Goal: Task Accomplishment & Management: Complete application form

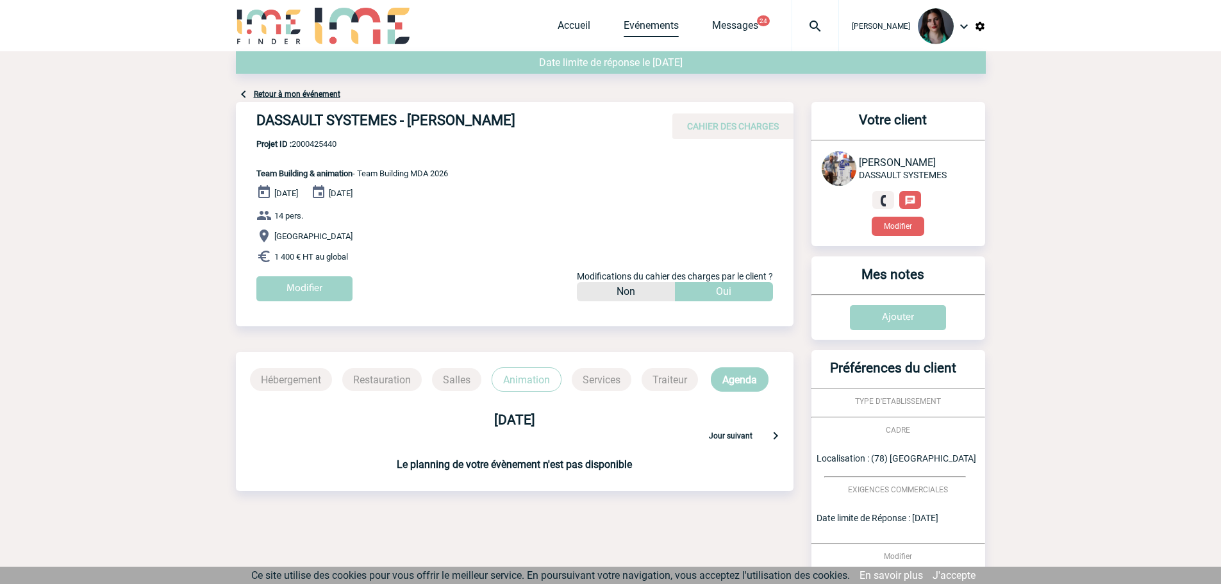
click at [633, 26] on link "Evénements" at bounding box center [651, 28] width 55 height 18
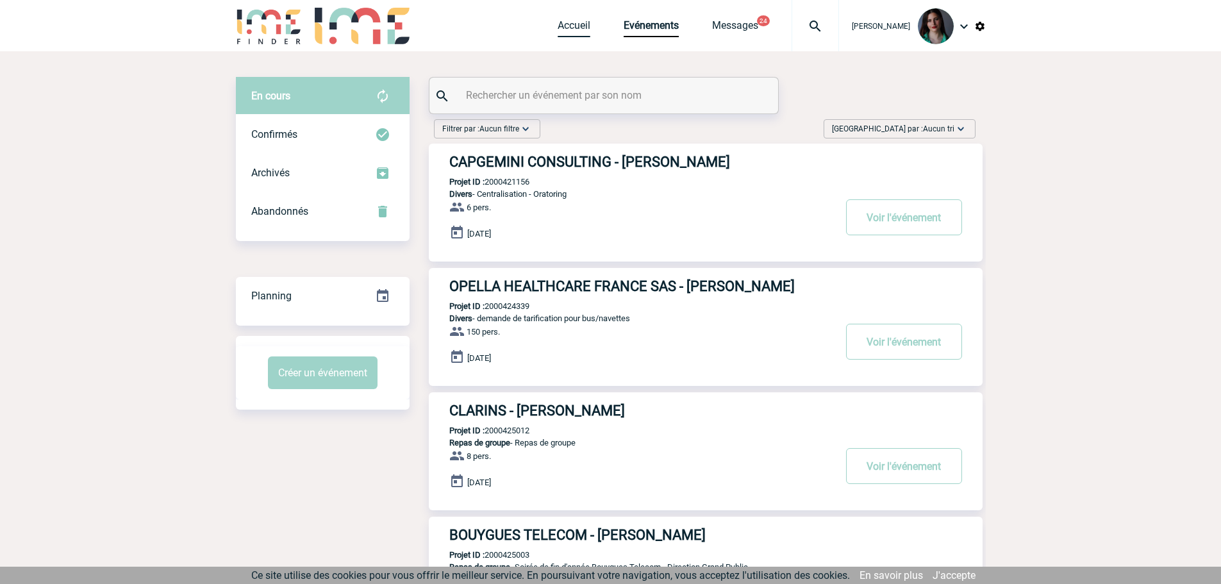
click at [587, 28] on link "Accueil" at bounding box center [574, 28] width 33 height 18
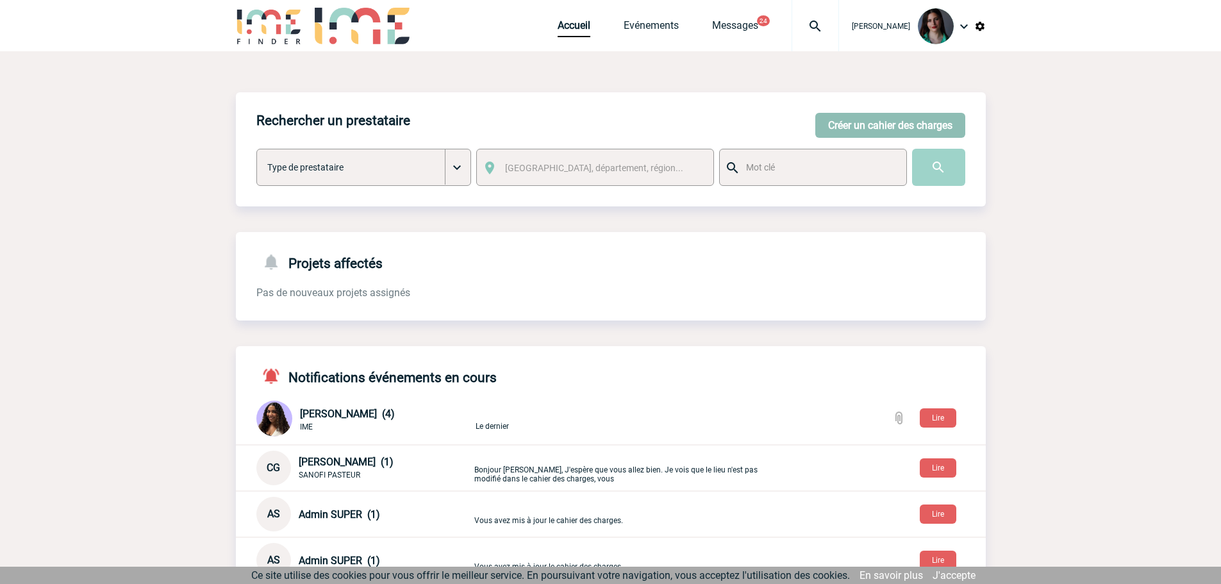
click at [882, 127] on button "Créer un cahier des charges" at bounding box center [890, 125] width 150 height 25
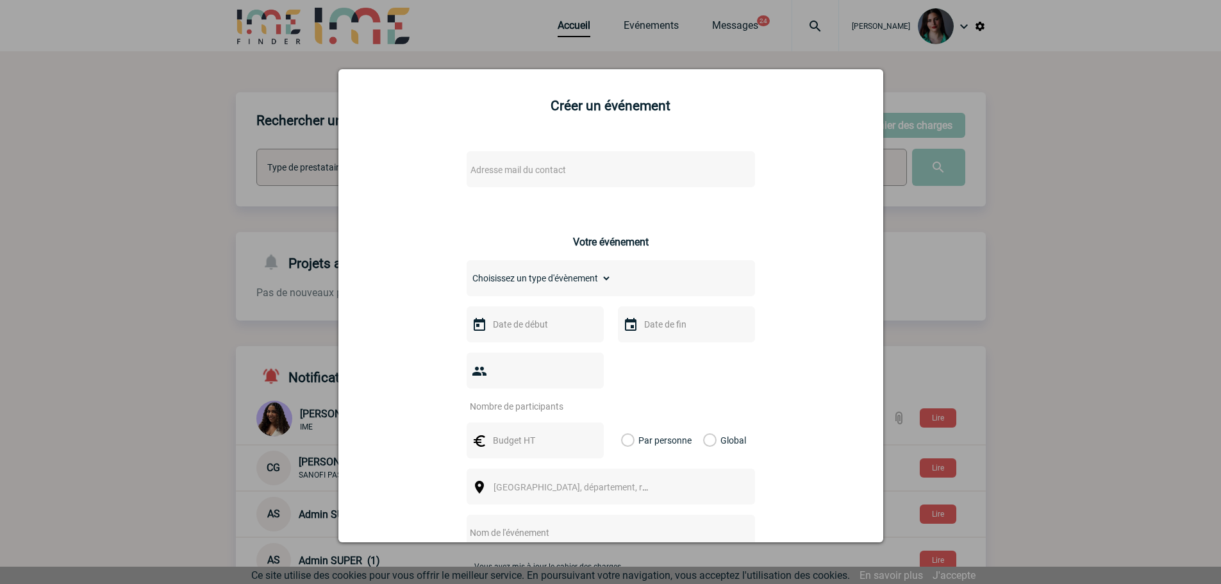
click at [506, 172] on span "Adresse mail du contact" at bounding box center [517, 170] width 95 height 10
type input "j"
click at [1100, 99] on div at bounding box center [610, 292] width 1221 height 584
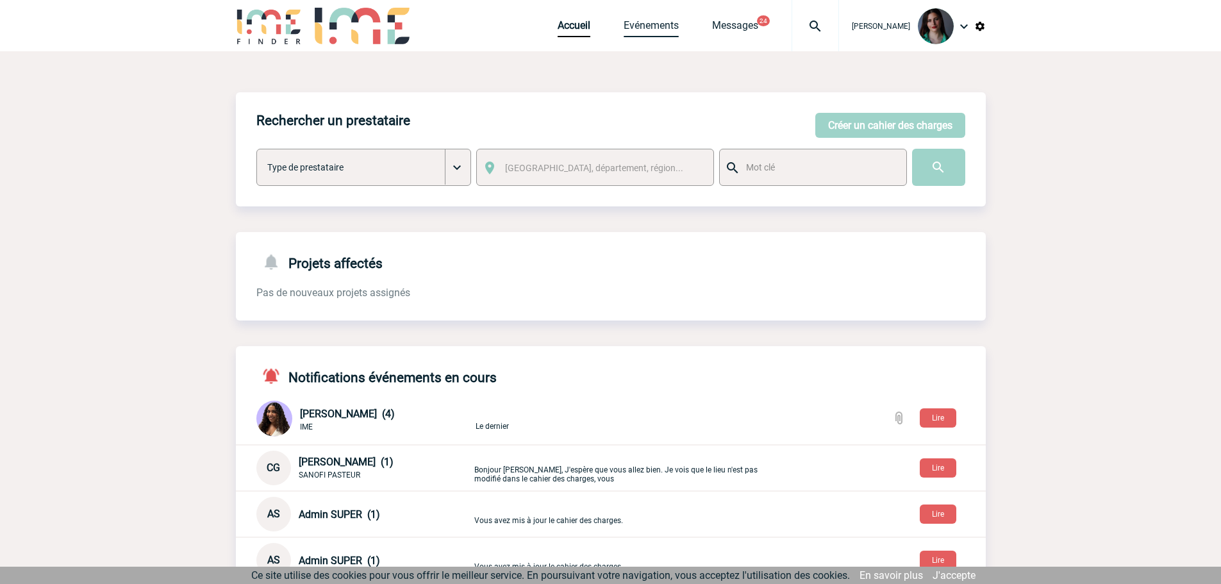
click at [643, 27] on link "Evénements" at bounding box center [651, 28] width 55 height 18
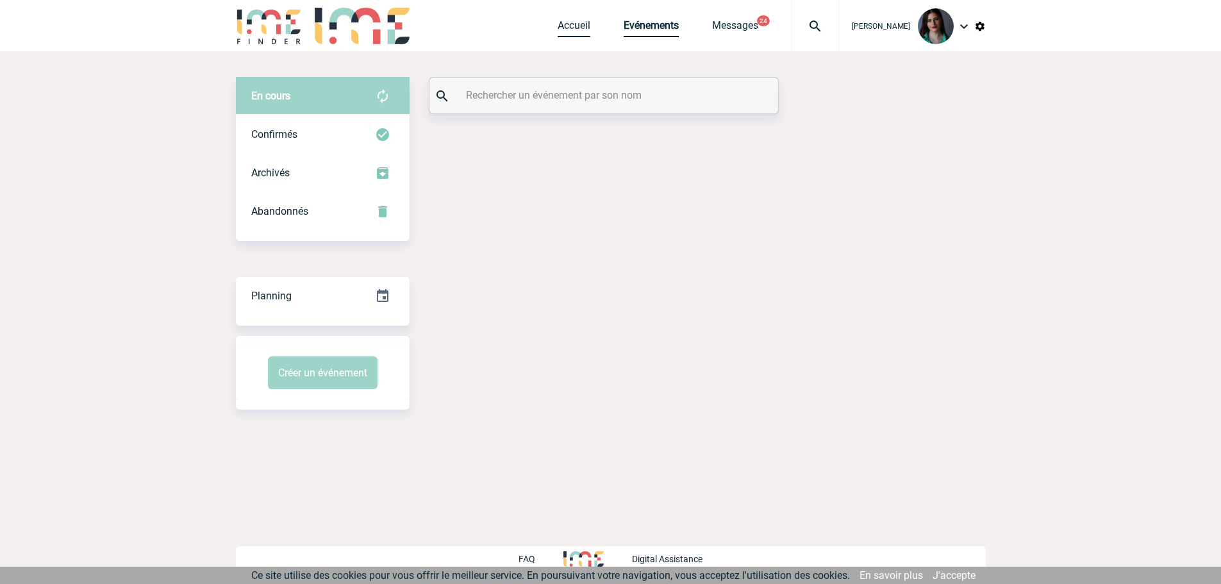
click at [578, 26] on link "Accueil" at bounding box center [574, 28] width 33 height 18
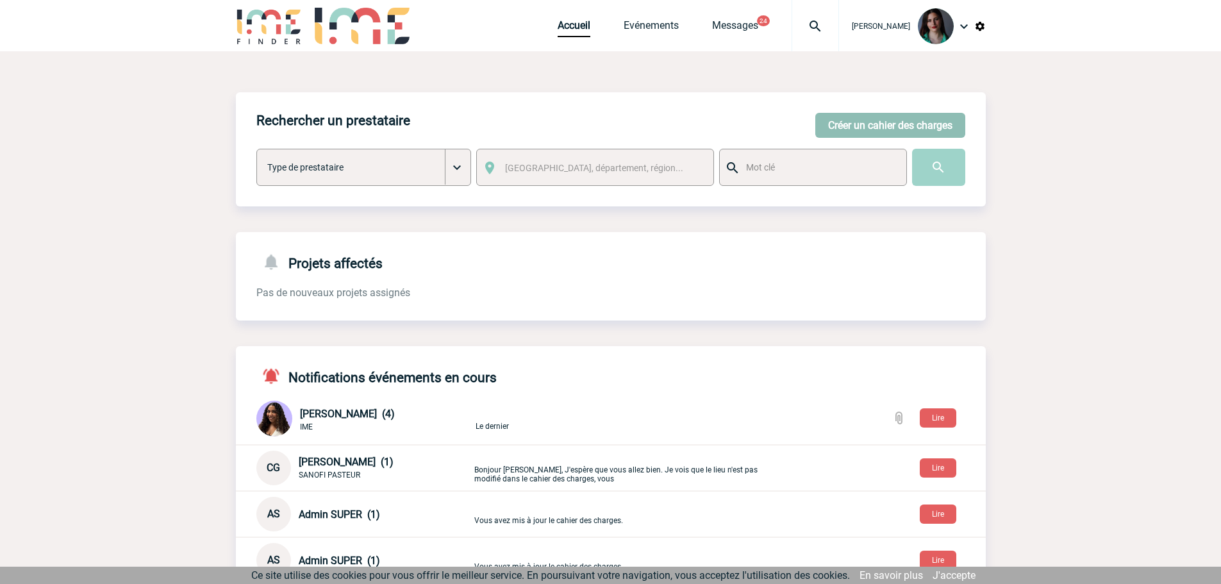
click at [888, 125] on button "Créer un cahier des charges" at bounding box center [890, 125] width 150 height 25
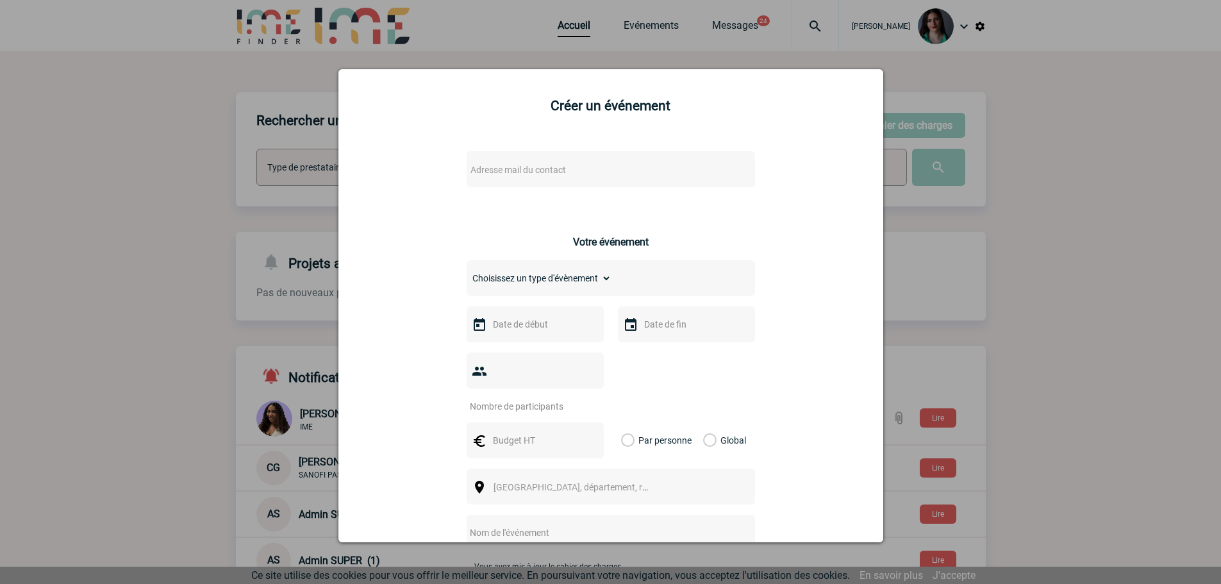
click at [513, 172] on span "Adresse mail du contact" at bounding box center [517, 170] width 95 height 10
type input "j"
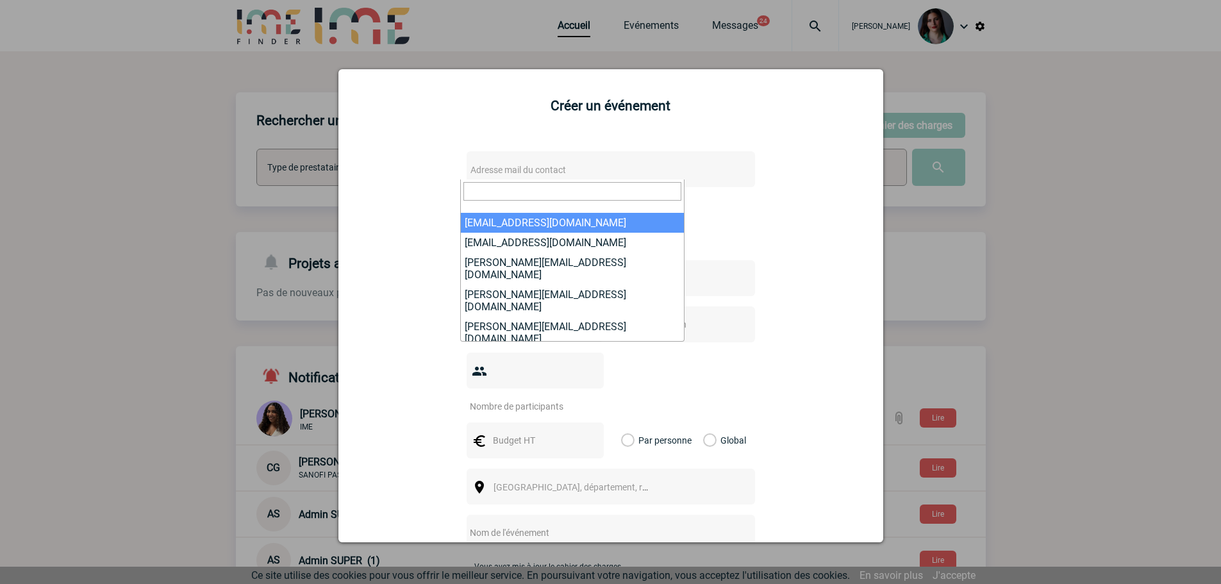
click at [1048, 195] on div at bounding box center [610, 292] width 1221 height 584
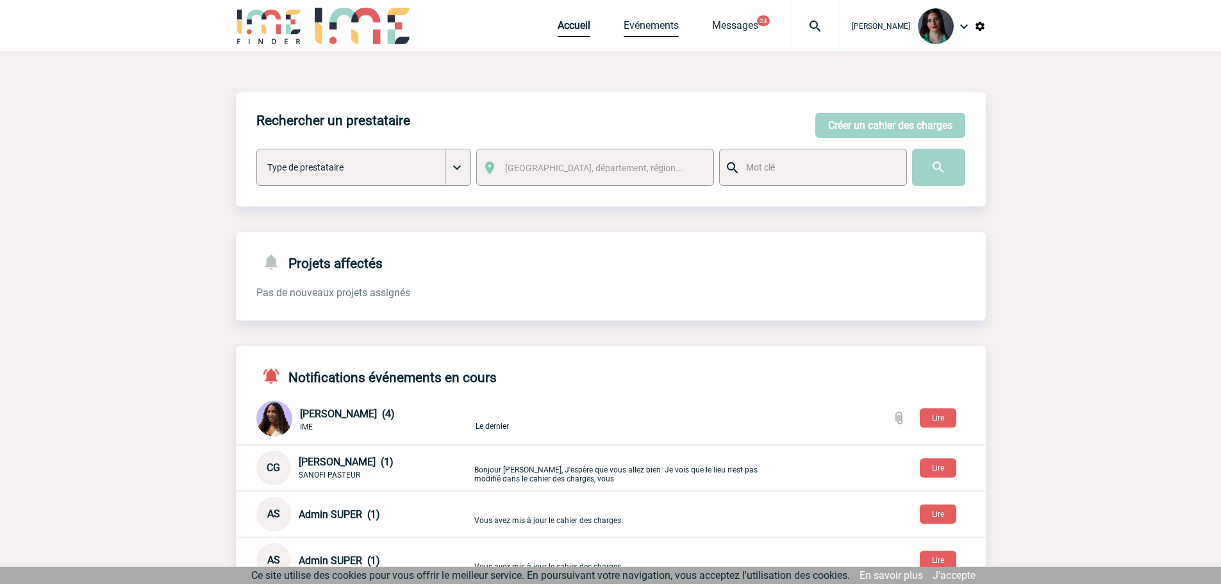
click at [650, 21] on link "Evénements" at bounding box center [651, 28] width 55 height 18
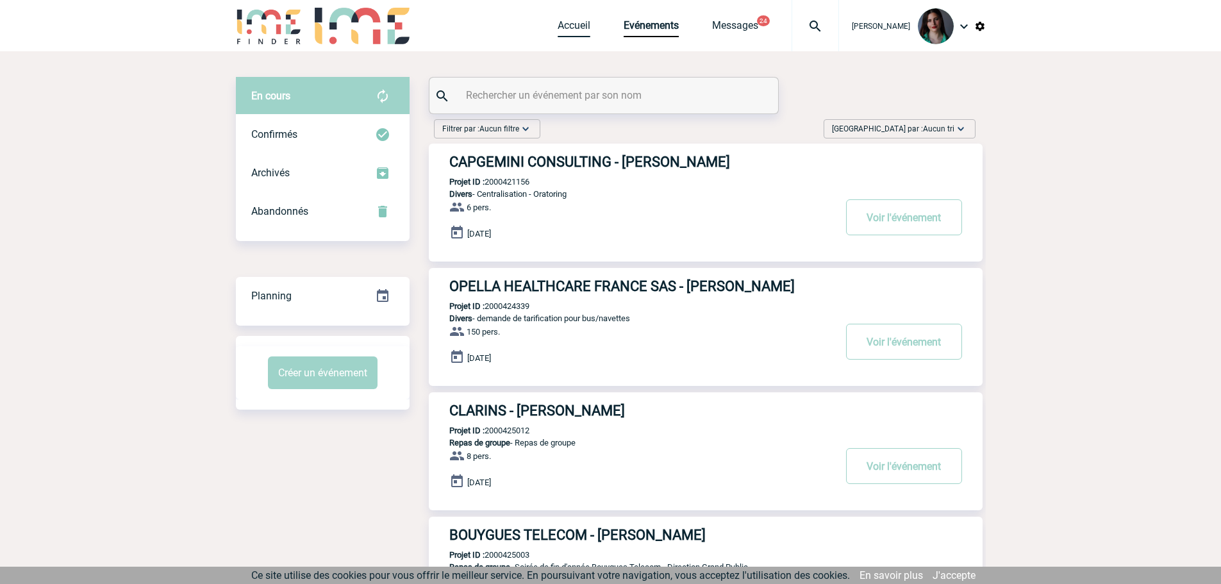
click at [575, 28] on link "Accueil" at bounding box center [574, 28] width 33 height 18
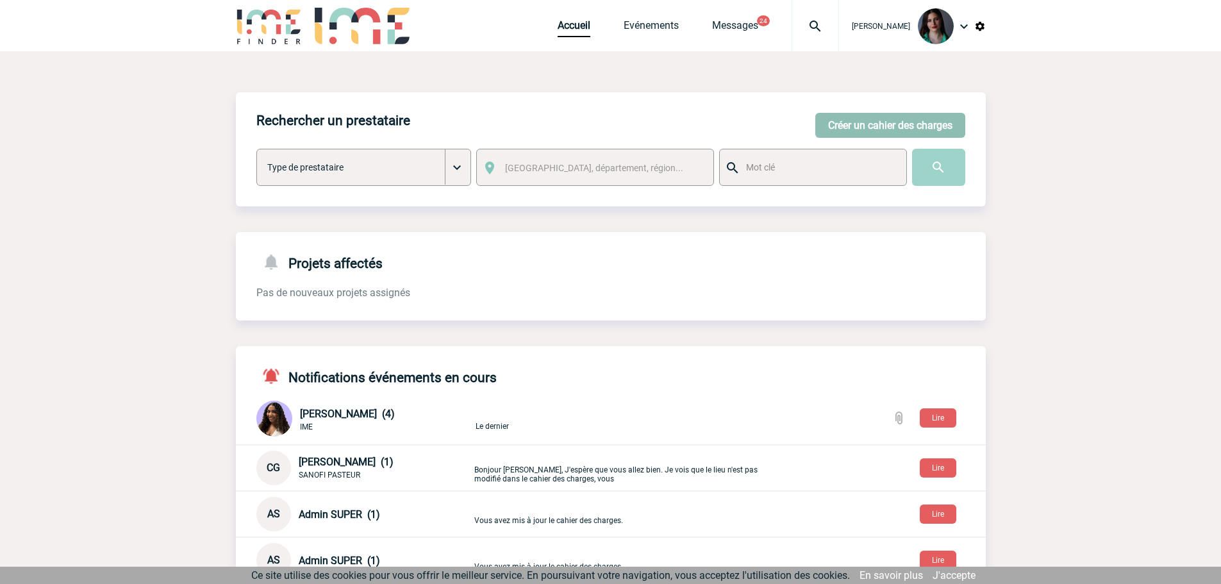
click at [850, 125] on button "Créer un cahier des charges" at bounding box center [890, 125] width 150 height 25
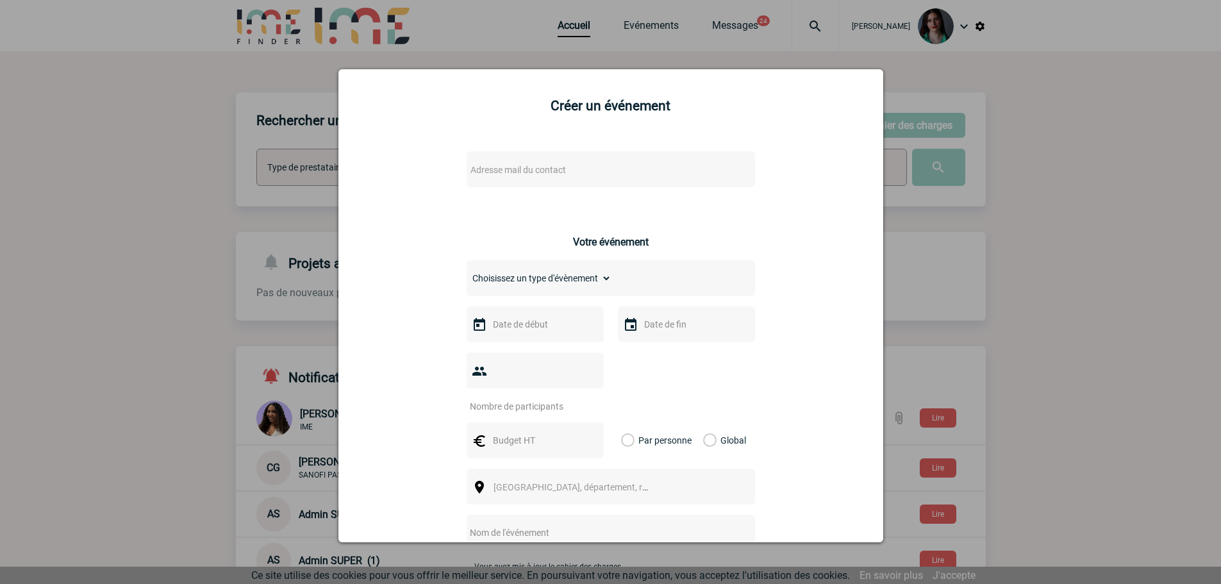
click at [581, 169] on span "Adresse mail du contact" at bounding box center [577, 170] width 224 height 18
type input "s"
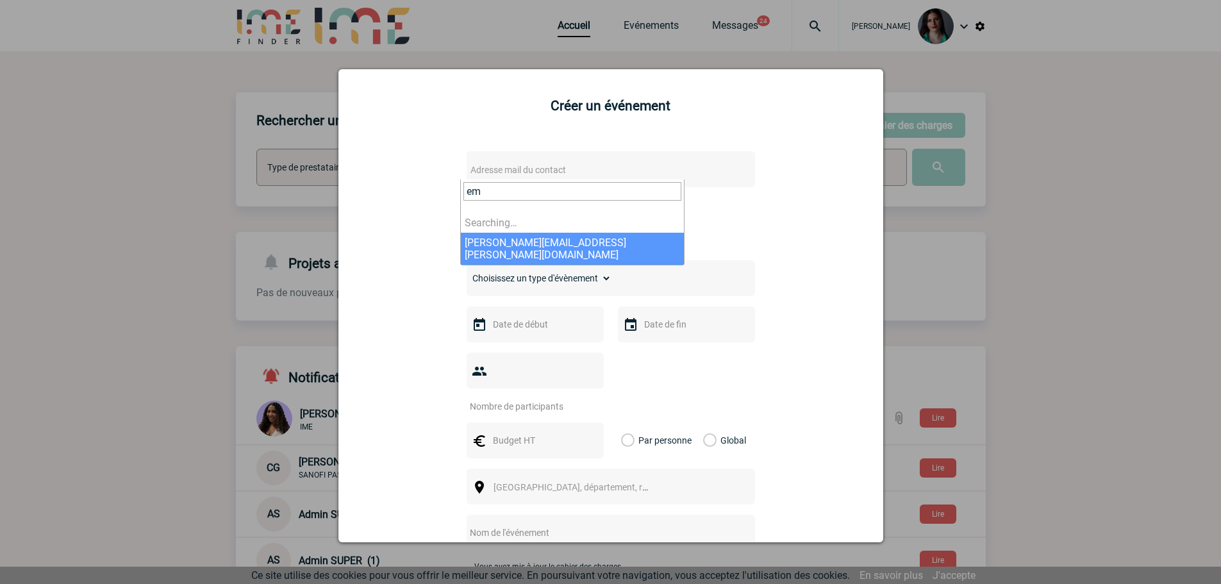
type input "e"
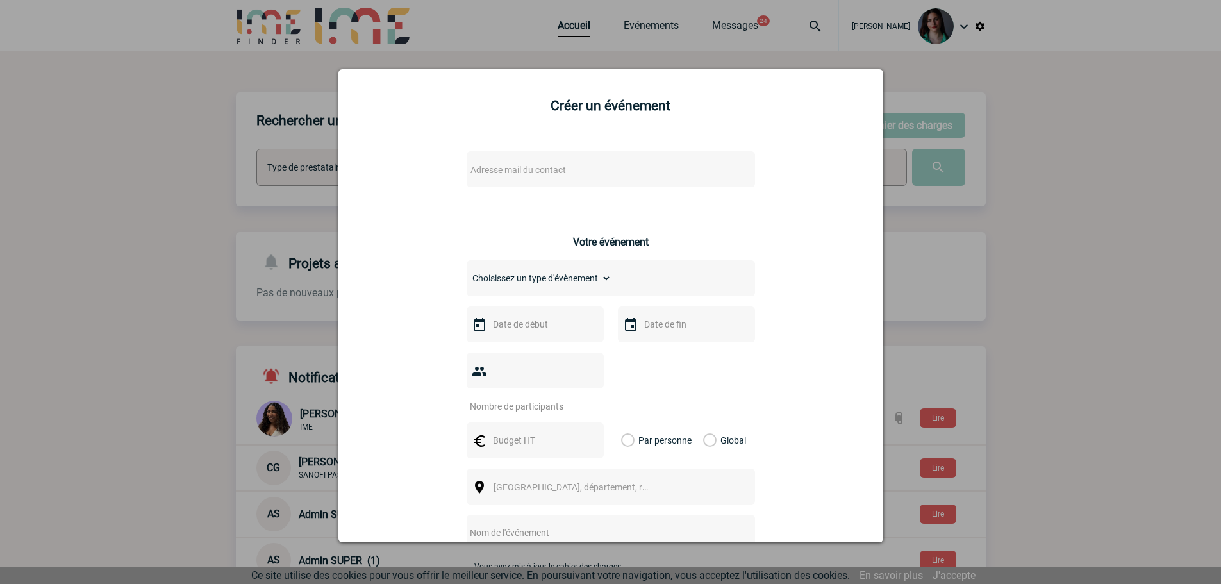
click at [1068, 184] on div at bounding box center [610, 292] width 1221 height 584
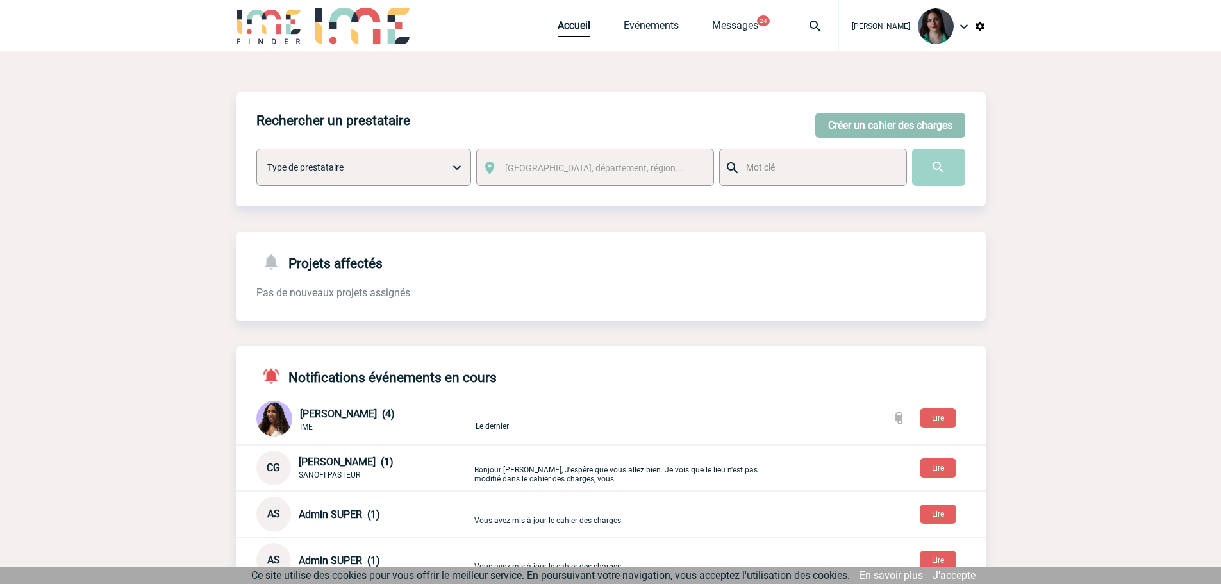
click at [864, 119] on button "Créer un cahier des charges" at bounding box center [890, 125] width 150 height 25
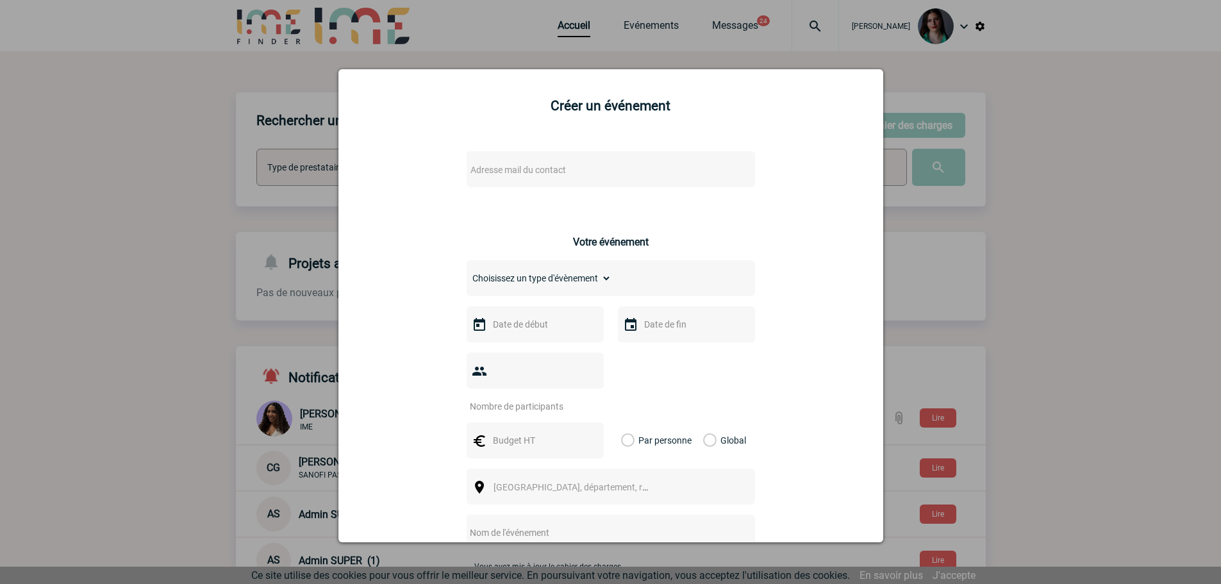
drag, startPoint x: 982, startPoint y: 135, endPoint x: 968, endPoint y: 130, distance: 15.6
click at [983, 135] on div at bounding box center [610, 292] width 1221 height 584
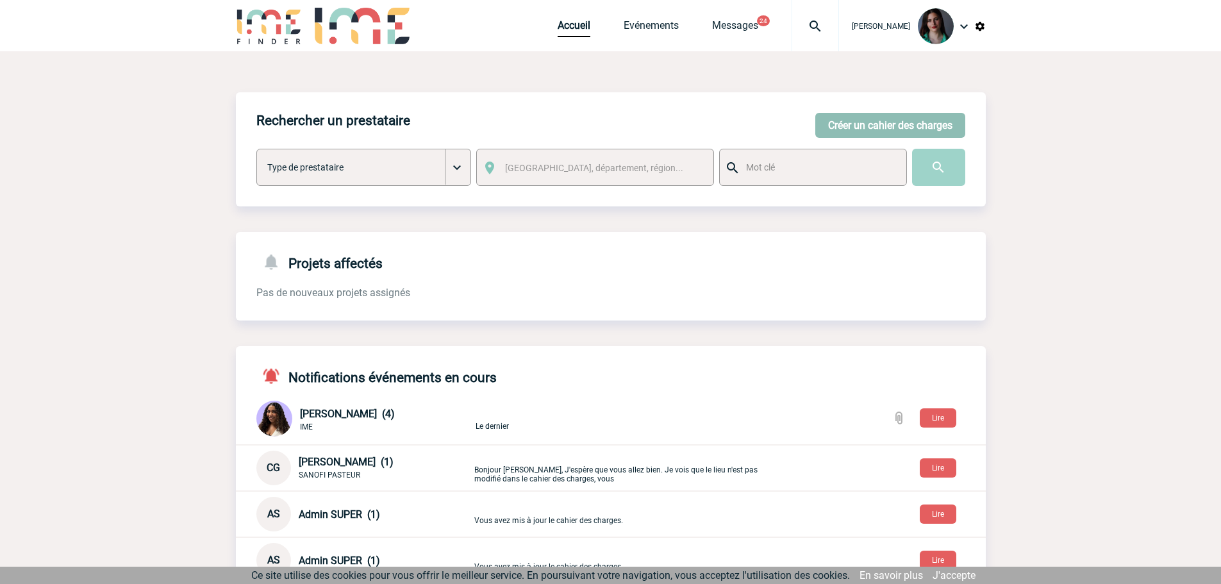
click at [870, 125] on button "Créer un cahier des charges" at bounding box center [890, 125] width 150 height 25
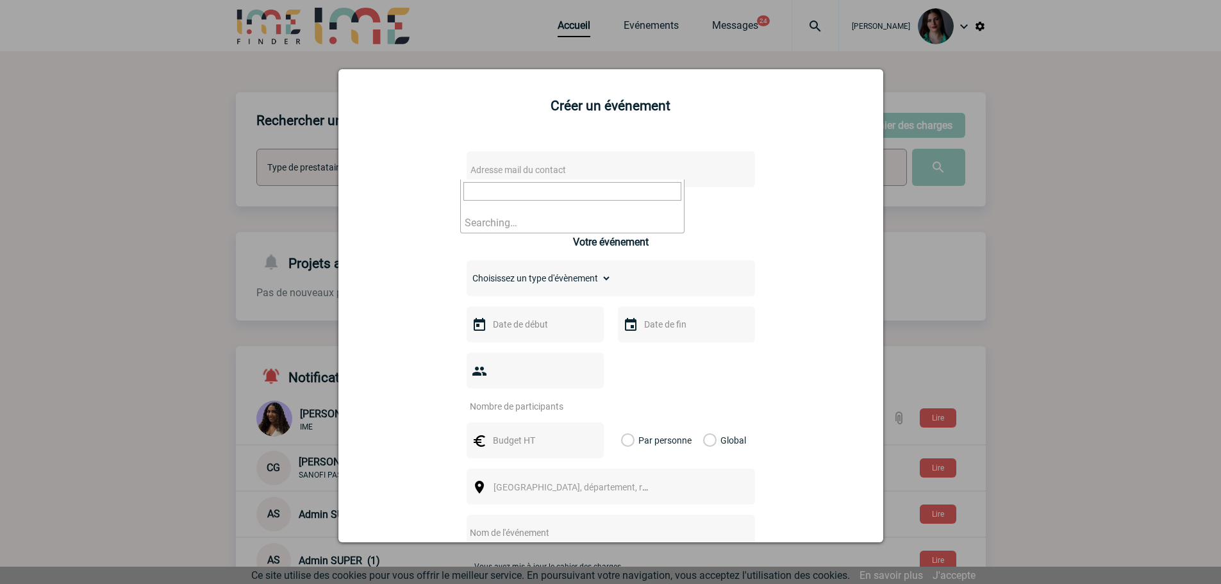
click at [521, 170] on span "Adresse mail du contact" at bounding box center [517, 170] width 95 height 10
type input "[PERSON_NAME].feancoi"
drag, startPoint x: 1136, startPoint y: 231, endPoint x: 1133, endPoint y: 217, distance: 14.5
click at [1134, 223] on div at bounding box center [610, 292] width 1221 height 584
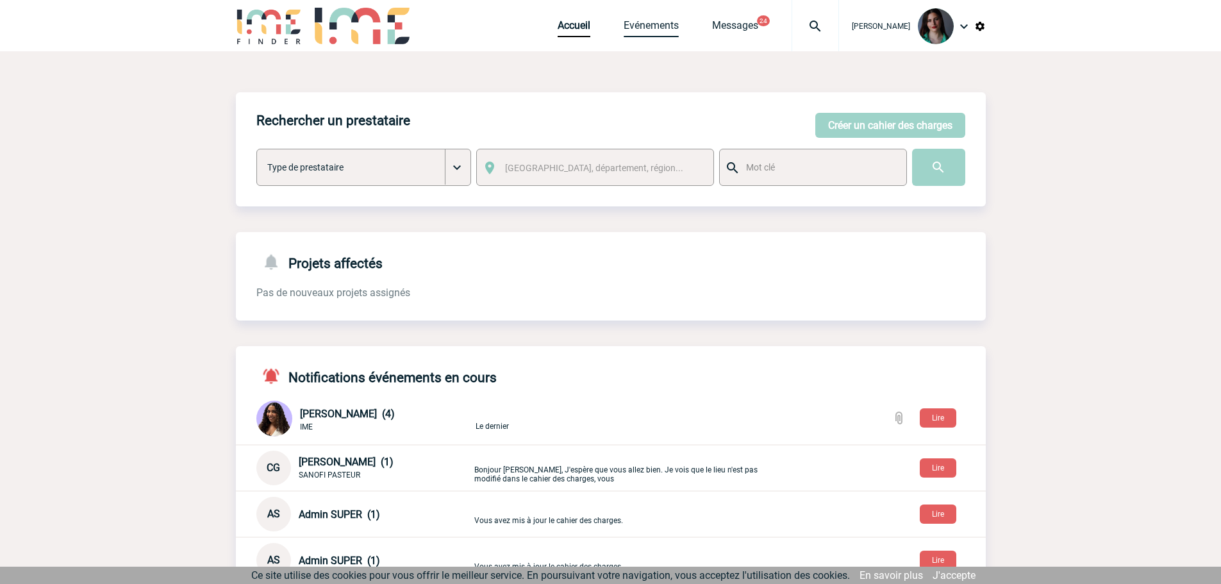
click at [668, 23] on link "Evénements" at bounding box center [651, 28] width 55 height 18
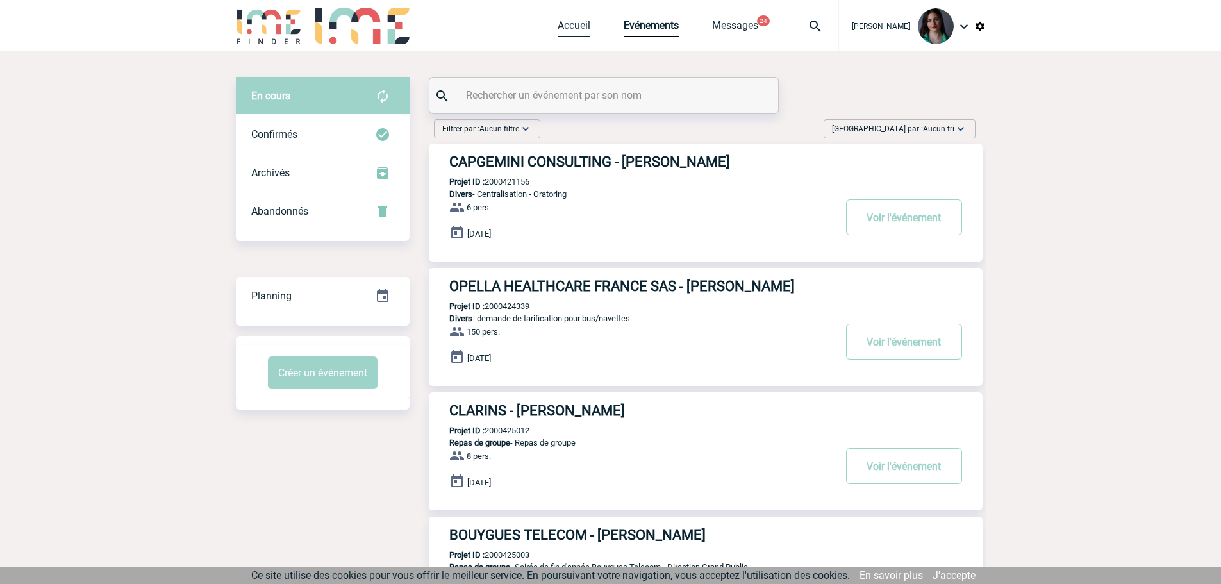
click at [576, 20] on link "Accueil" at bounding box center [574, 28] width 33 height 18
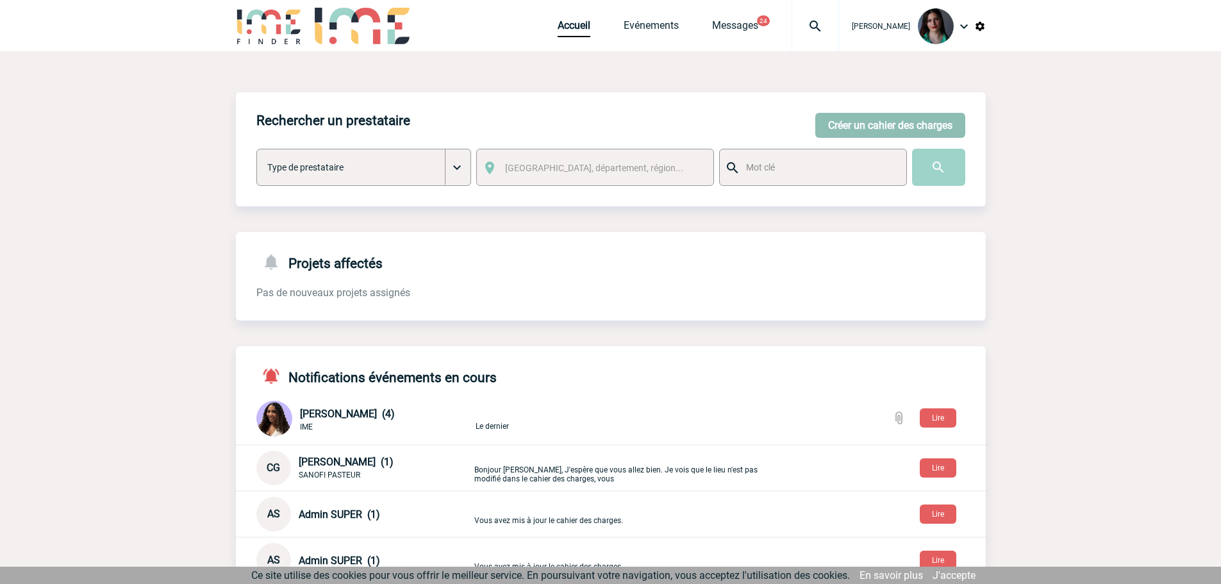
click at [865, 120] on button "Créer un cahier des charges" at bounding box center [890, 125] width 150 height 25
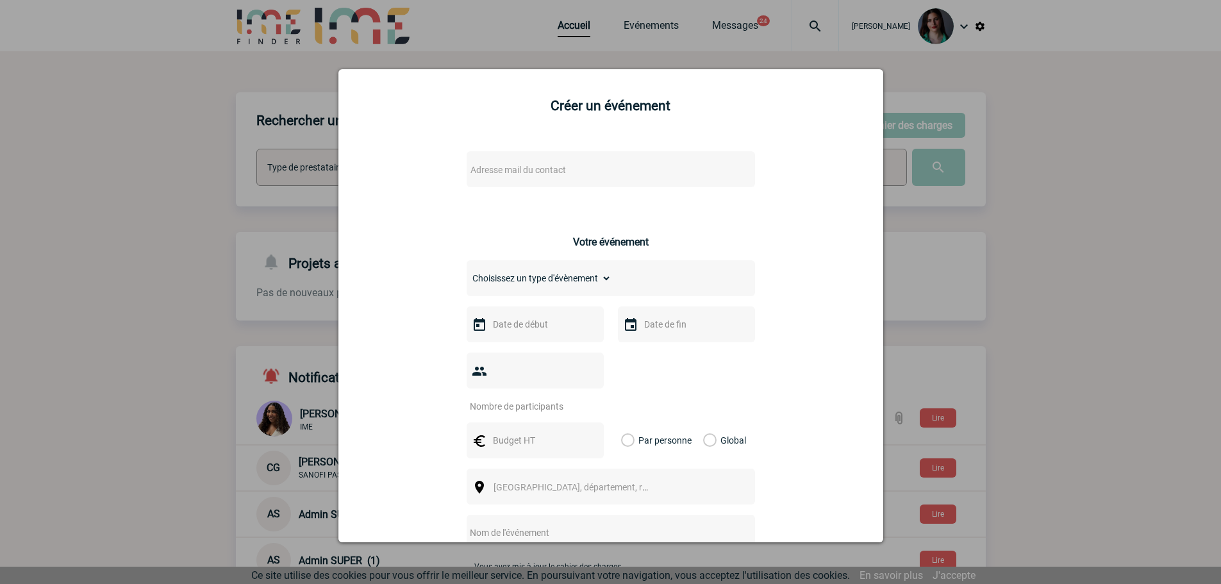
click at [536, 174] on span "Adresse mail du contact" at bounding box center [517, 170] width 95 height 10
type input "j"
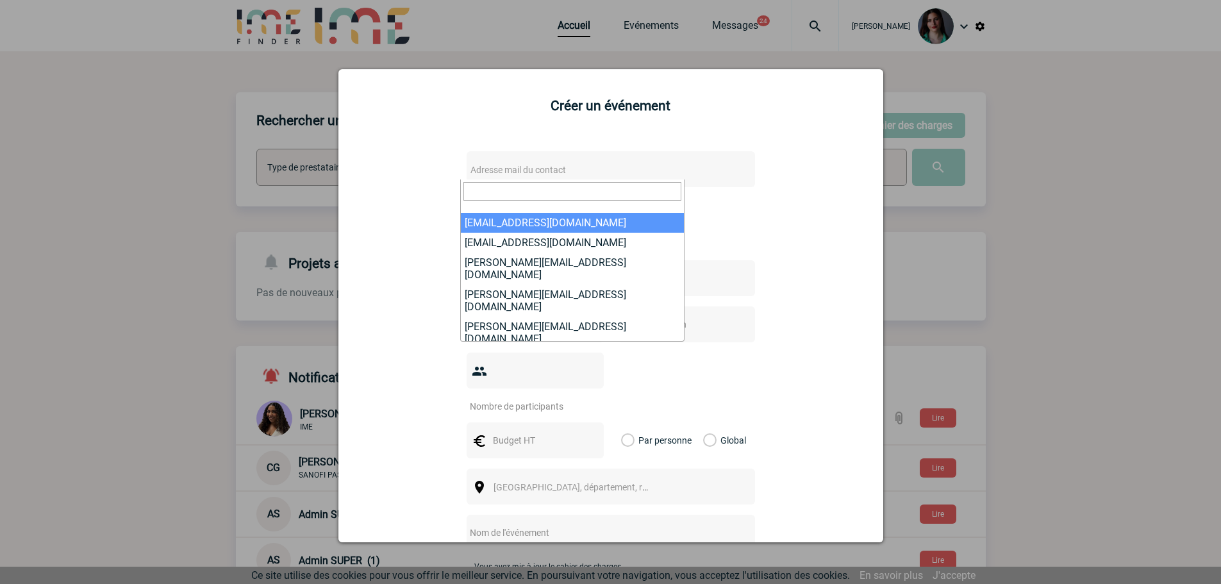
click at [504, 188] on input "search" at bounding box center [572, 191] width 218 height 19
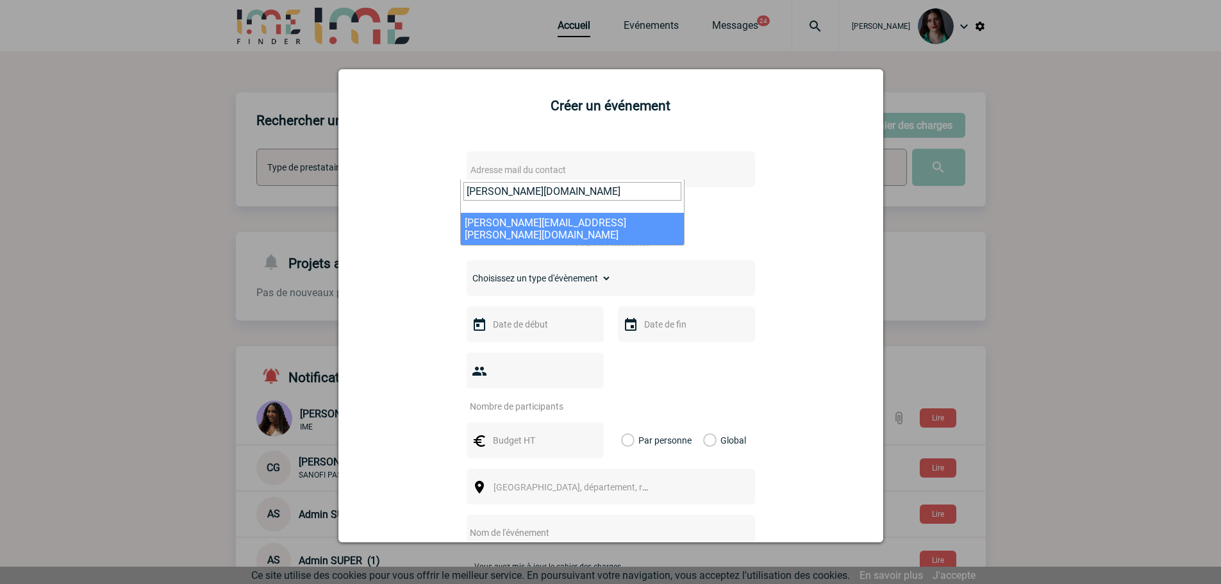
type input "[PERSON_NAME][DOMAIN_NAME]"
select select "132840"
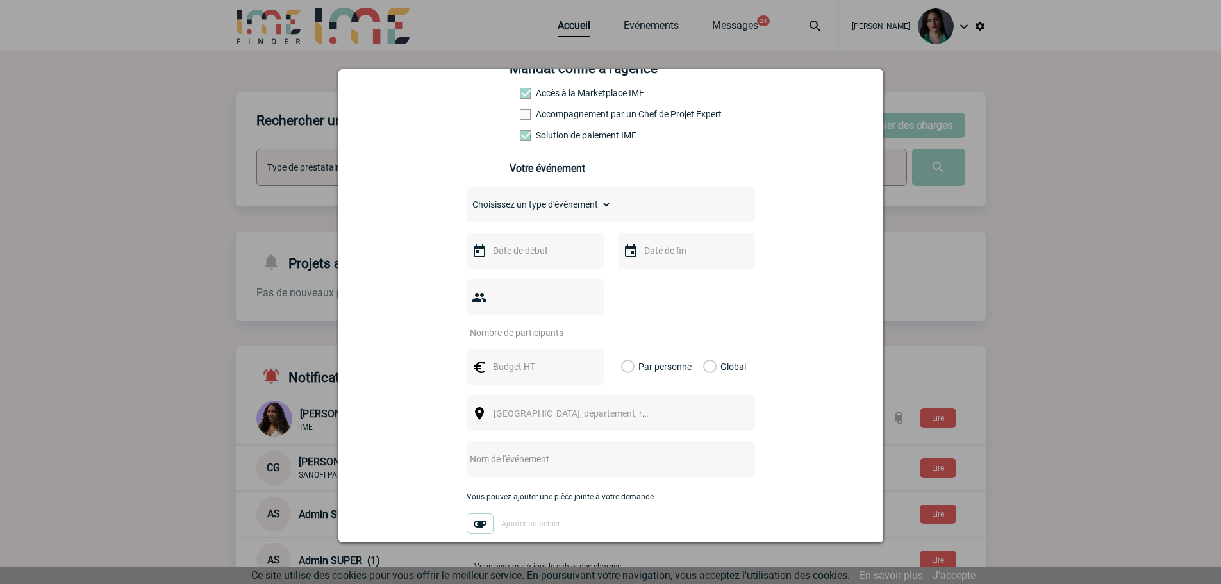
scroll to position [256, 0]
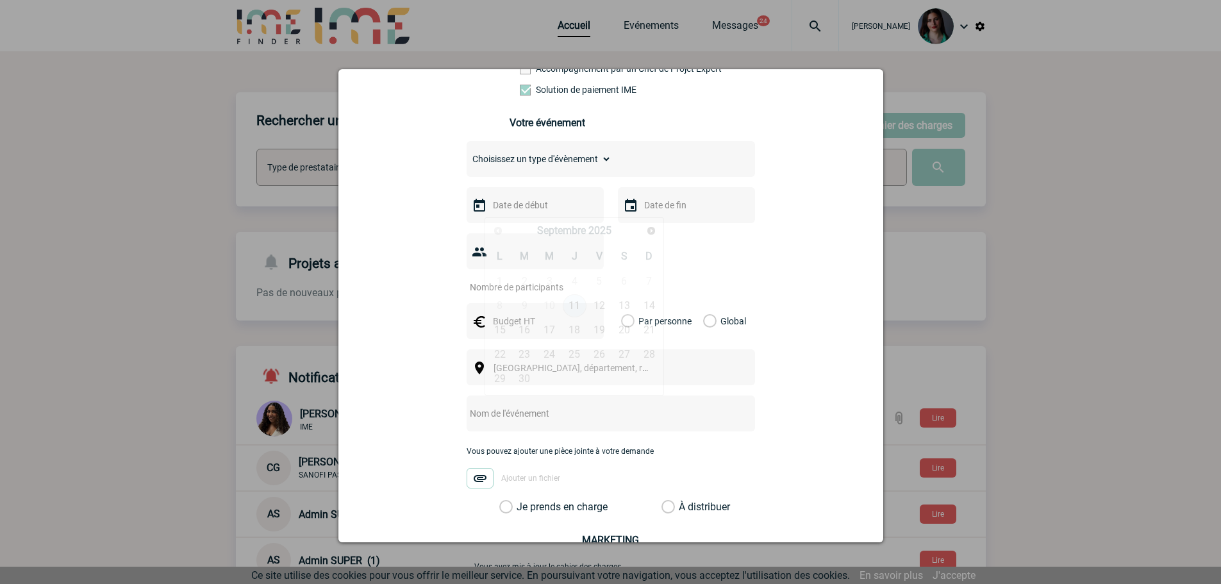
click at [527, 204] on input "text" at bounding box center [534, 205] width 88 height 17
click at [545, 332] on link "17" at bounding box center [550, 330] width 24 height 23
type input "[DATE]"
click at [677, 207] on input "text" at bounding box center [685, 205] width 88 height 17
click at [727, 336] on link "18" at bounding box center [726, 330] width 24 height 23
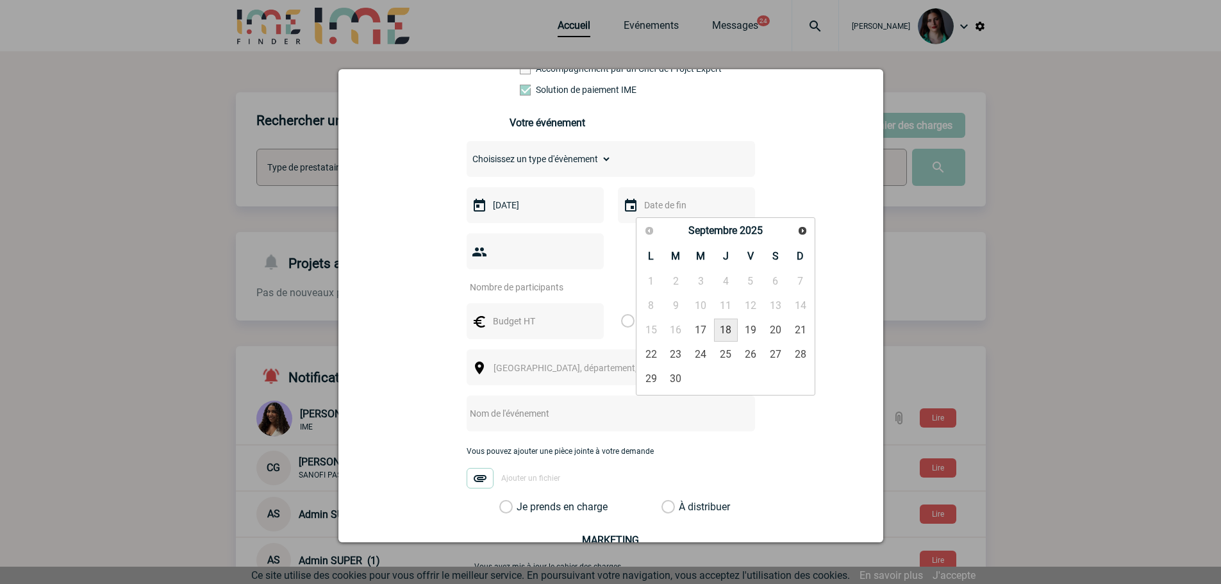
type input "[DATE]"
click at [543, 279] on input "number" at bounding box center [527, 287] width 120 height 17
click at [517, 279] on input "30" at bounding box center [527, 287] width 120 height 17
type input "3"
type input "29"
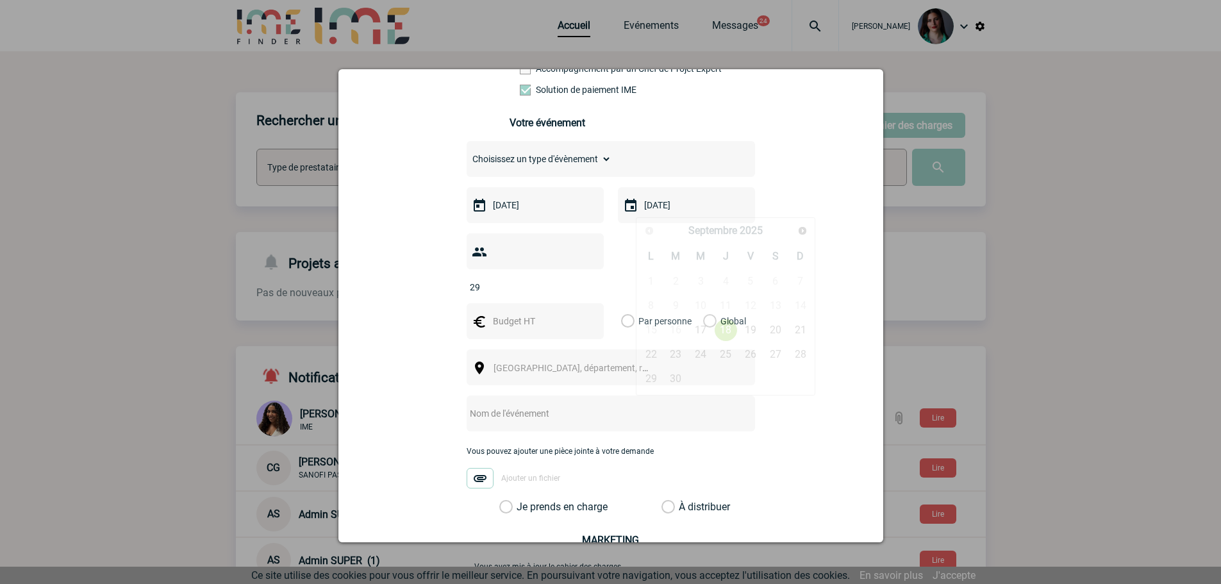
click at [686, 206] on input "[DATE]" at bounding box center [685, 205] width 88 height 17
click at [703, 329] on link "17" at bounding box center [701, 330] width 24 height 23
type input "[DATE]"
click at [504, 313] on input "text" at bounding box center [534, 321] width 88 height 17
type input "1376.75"
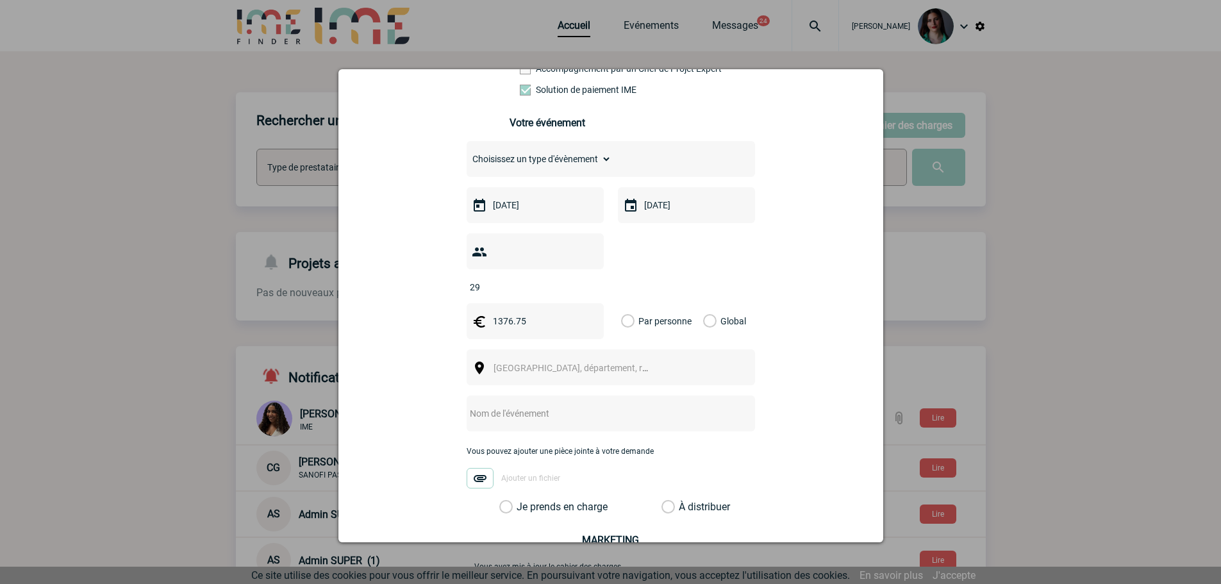
click at [704, 303] on label "Global" at bounding box center [707, 321] width 8 height 36
click at [0, 0] on input "Global" at bounding box center [0, 0] width 0 height 0
click at [592, 363] on span "[GEOGRAPHIC_DATA], département, région..." at bounding box center [582, 368] width 178 height 10
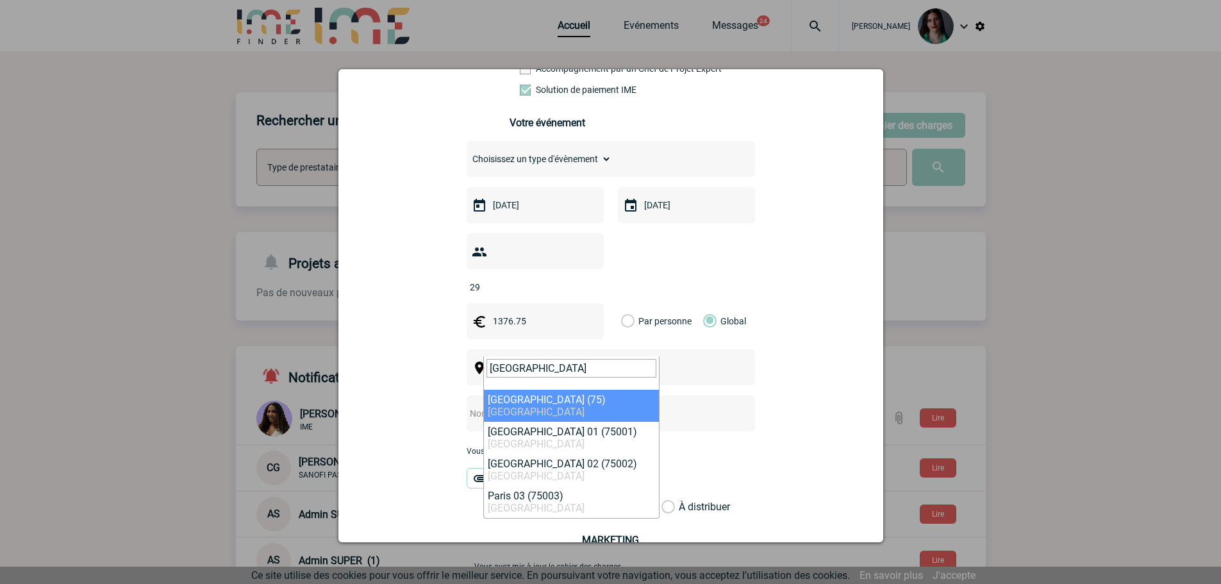
type input "[GEOGRAPHIC_DATA]"
select select "3"
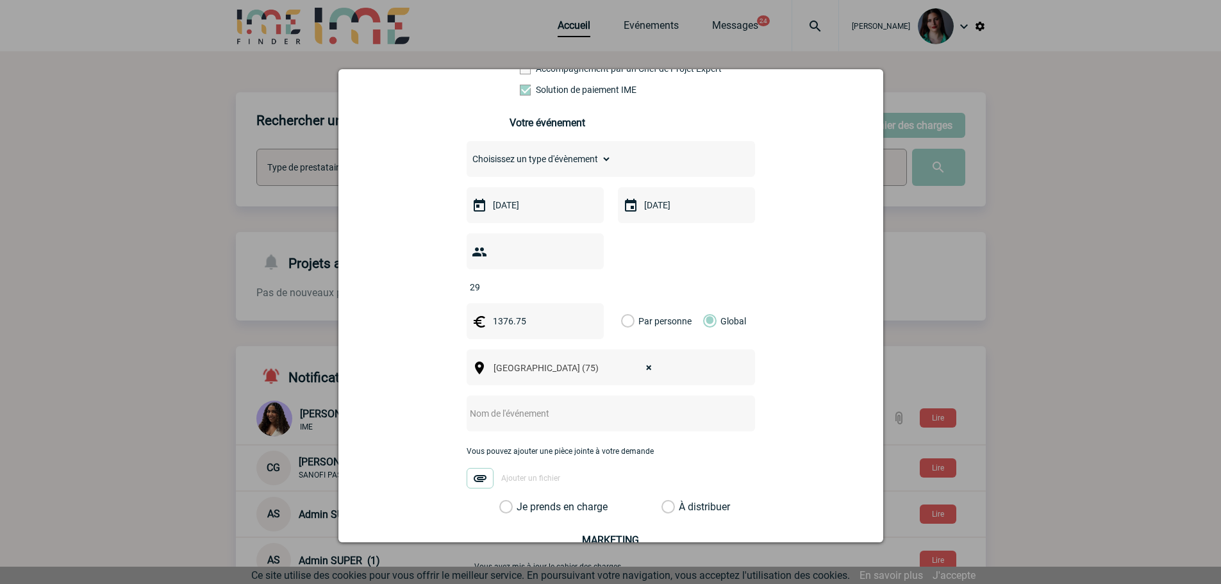
click at [543, 405] on input "text" at bounding box center [594, 413] width 254 height 17
click at [477, 405] on input "text" at bounding box center [594, 413] width 254 height 17
drag, startPoint x: 494, startPoint y: 393, endPoint x: 461, endPoint y: 399, distance: 33.2
click at [467, 405] on input "Soirée - ID LAB" at bounding box center [594, 413] width 254 height 17
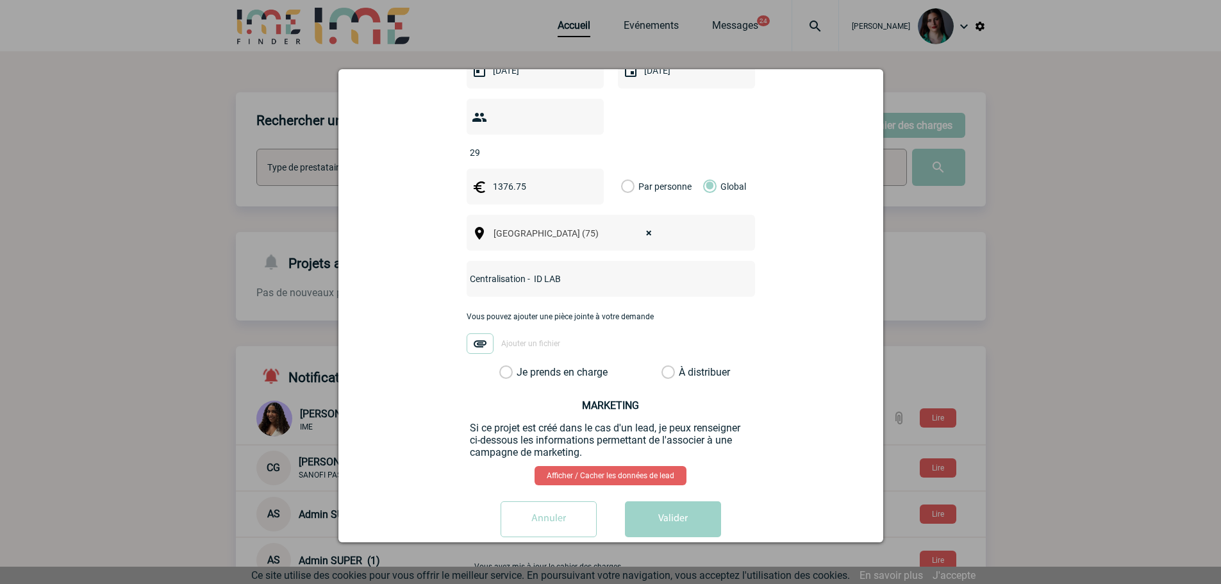
scroll to position [394, 0]
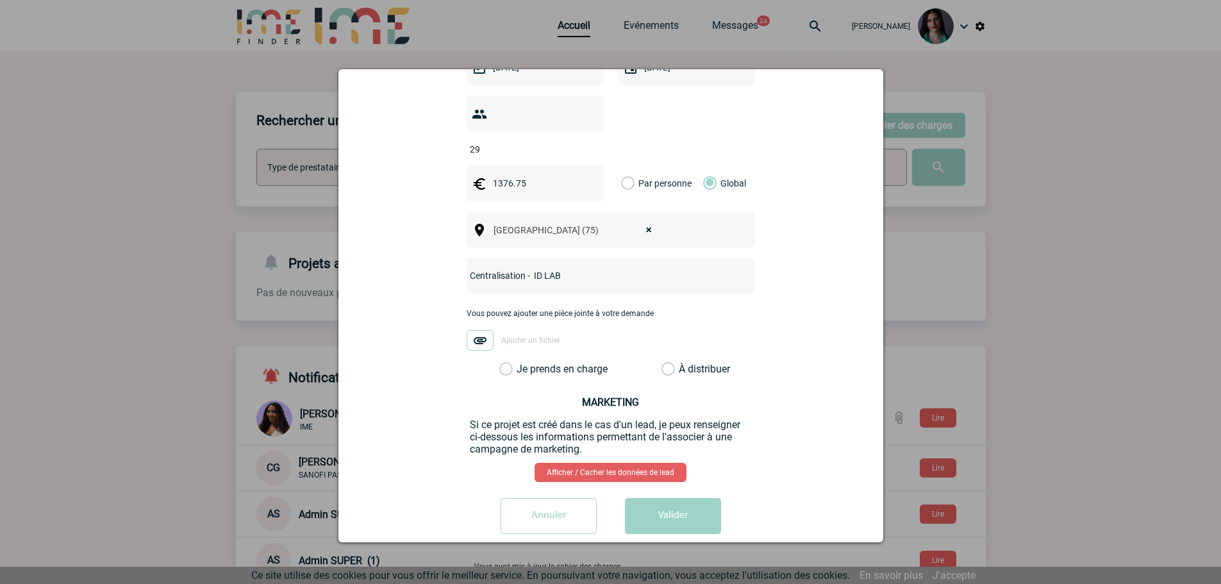
type input "Centralisation - ID LAB"
click at [499, 363] on label "Je prends en charge" at bounding box center [510, 369] width 22 height 13
click at [0, 0] on input "Je prends en charge" at bounding box center [0, 0] width 0 height 0
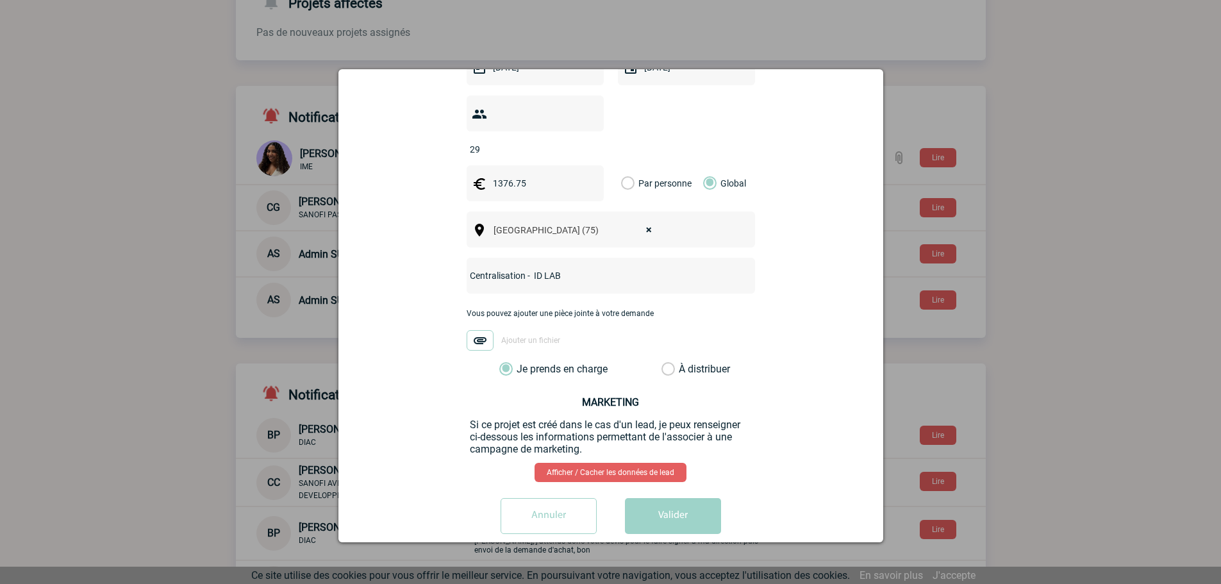
scroll to position [320, 0]
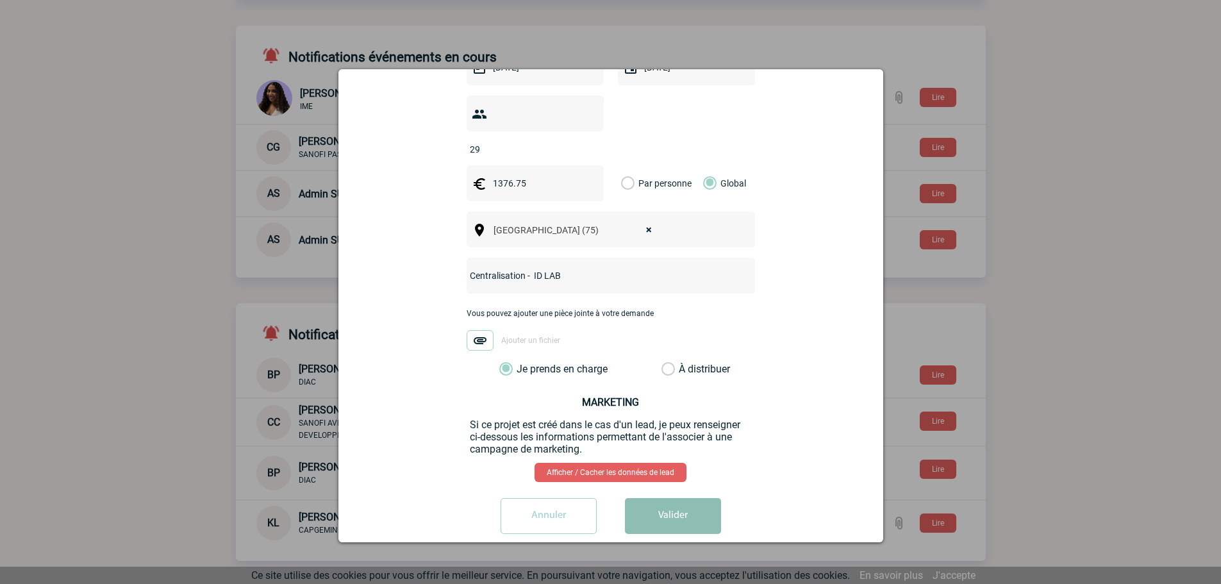
click at [668, 507] on button "Valider" at bounding box center [673, 516] width 96 height 36
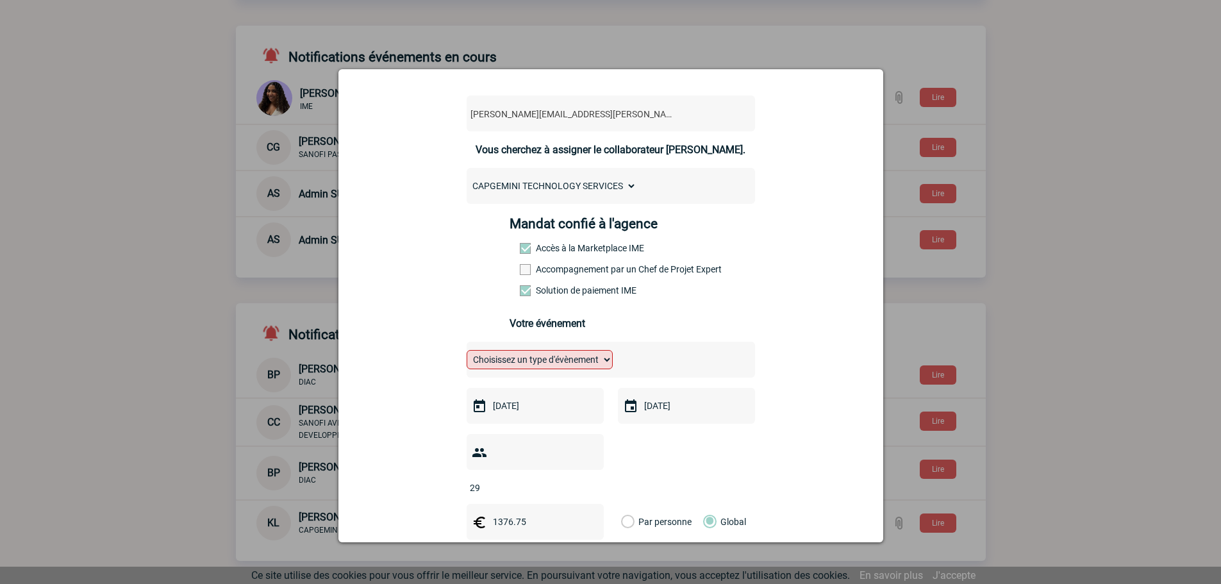
scroll to position [128, 0]
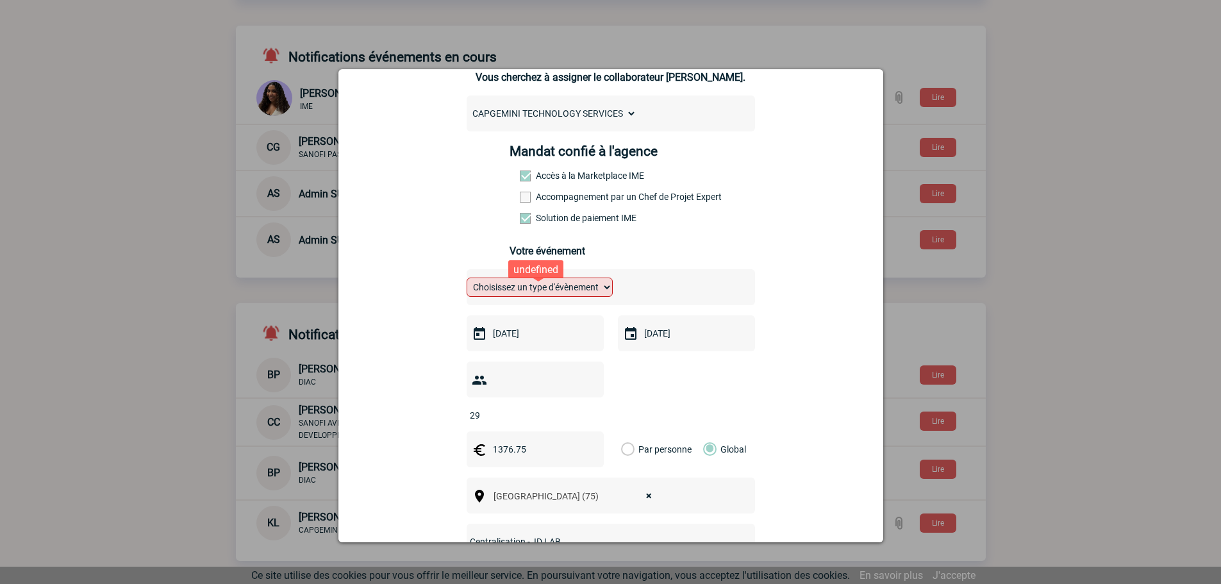
click at [586, 283] on select "Choisissez un type d'évènement Séminaire avec nuitée Séminaire sans nuitée Repa…" at bounding box center [540, 287] width 146 height 19
select select "3"
click at [467, 281] on select "Choisissez un type d'évènement Séminaire avec nuitée Séminaire sans nuitée Repa…" at bounding box center [540, 287] width 146 height 19
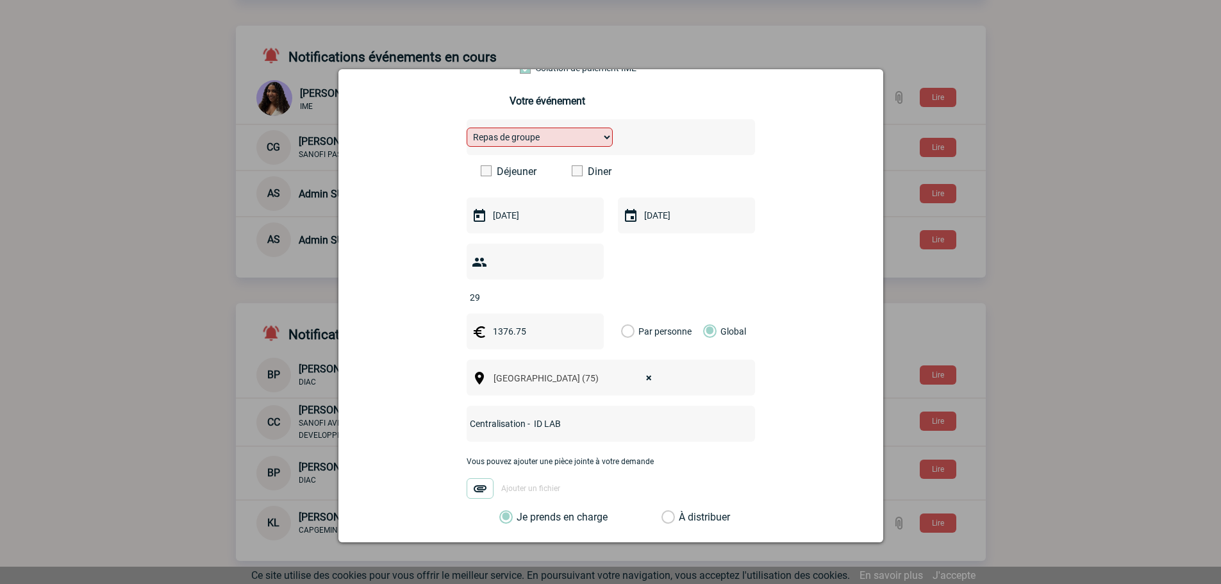
scroll to position [170, 0]
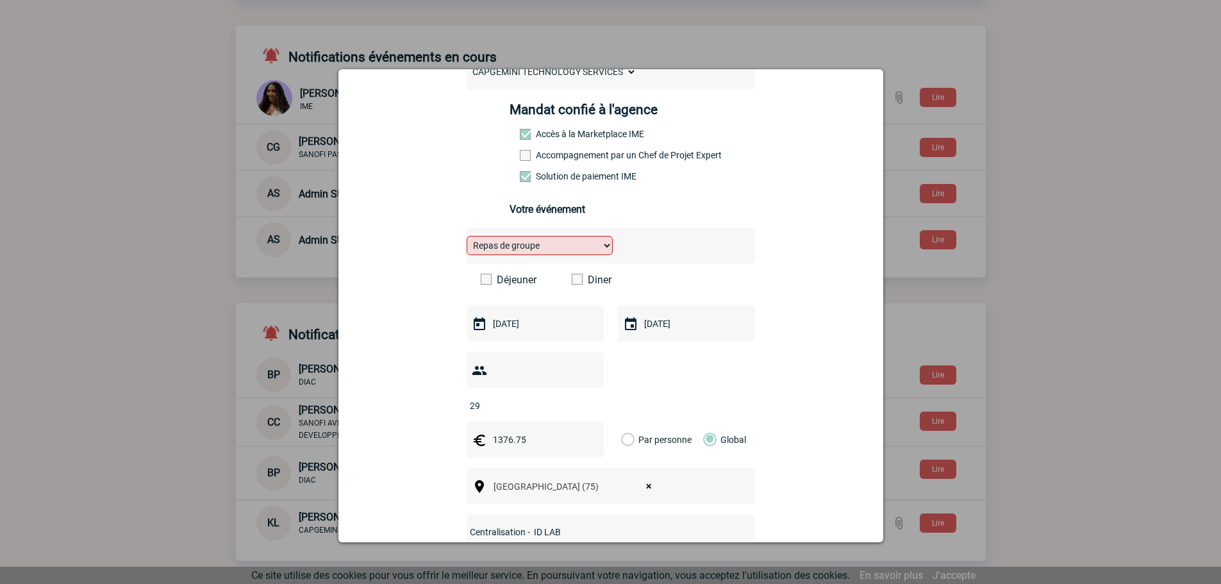
click at [572, 285] on span at bounding box center [577, 279] width 11 height 11
click at [0, 0] on input "Diner" at bounding box center [0, 0] width 0 height 0
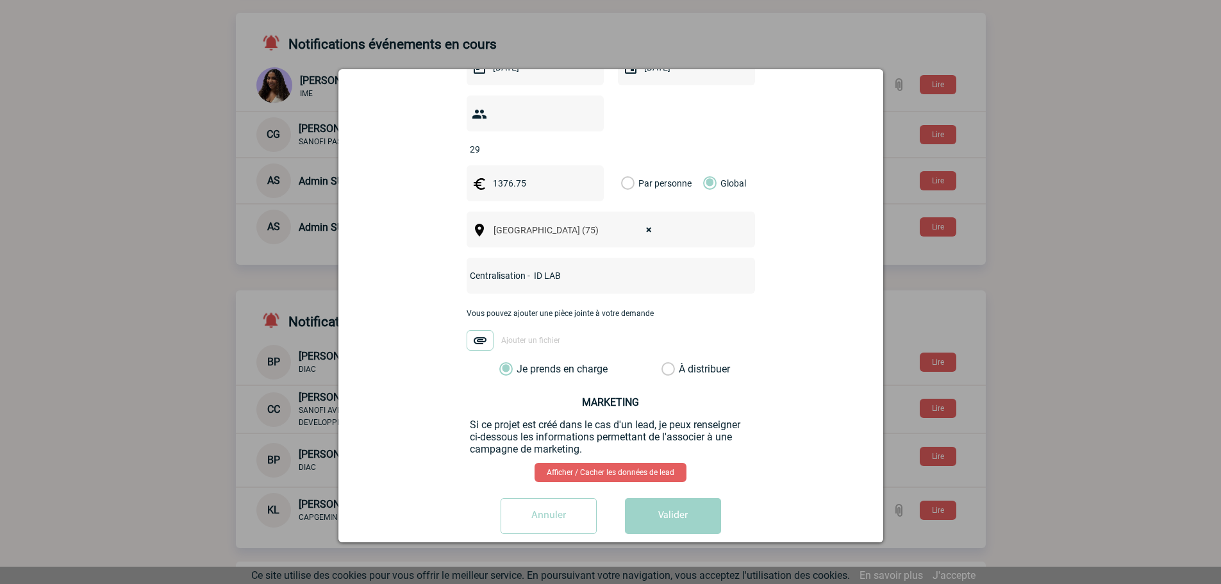
scroll to position [340, 0]
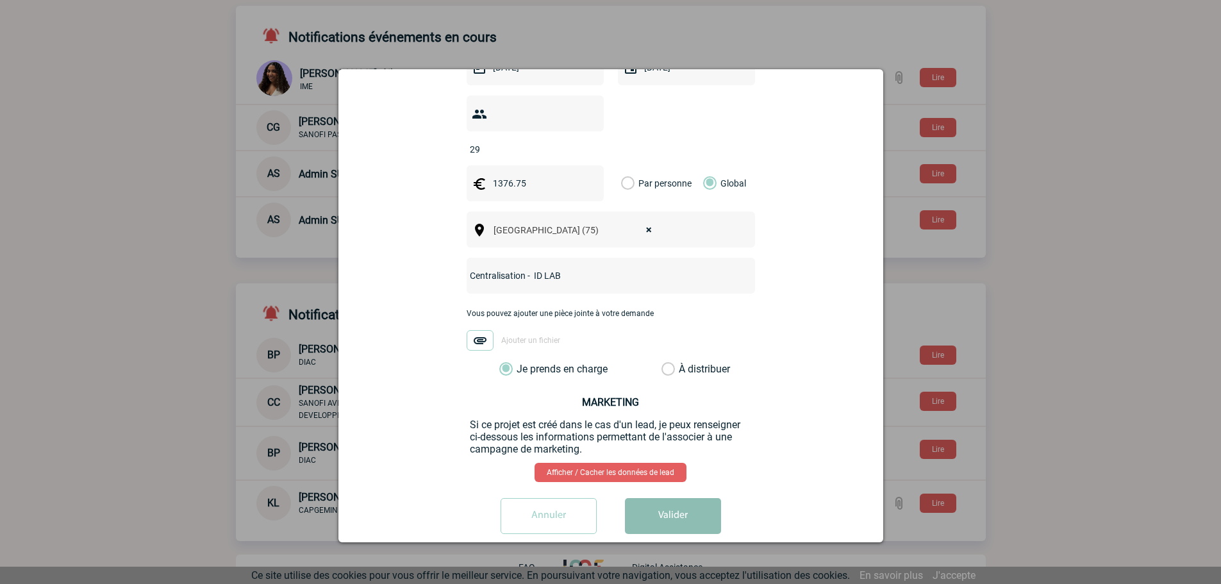
click at [654, 498] on button "Valider" at bounding box center [673, 516] width 96 height 36
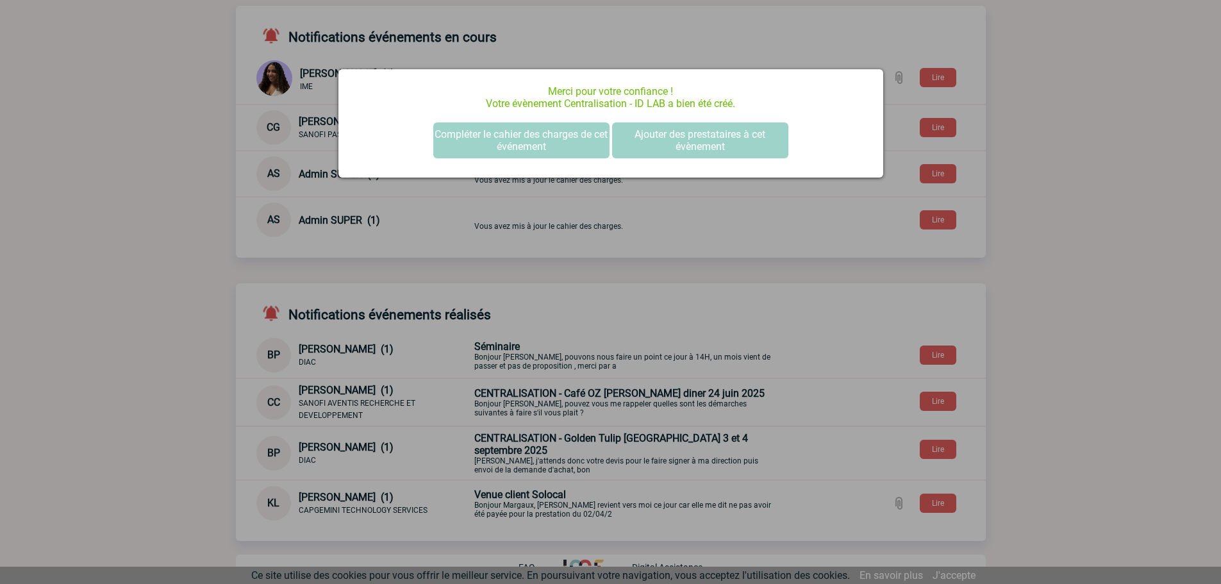
click at [193, 256] on div at bounding box center [610, 292] width 1221 height 584
